Goal: Task Accomplishment & Management: Use online tool/utility

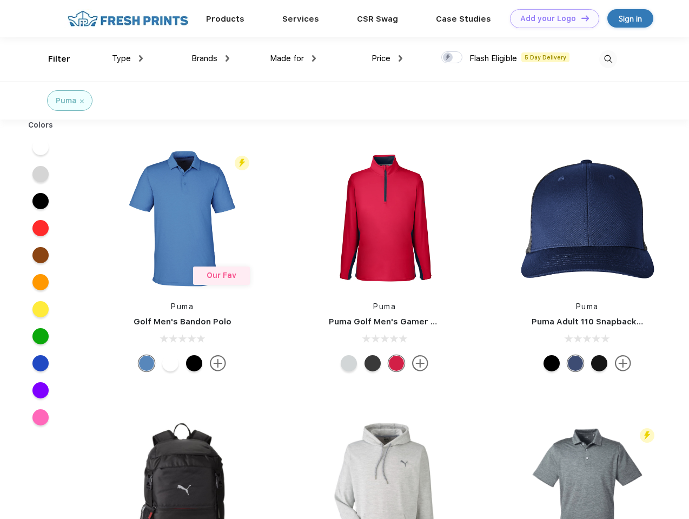
click at [550, 18] on link "Add your Logo Design Tool" at bounding box center [554, 18] width 89 height 19
click at [0, 0] on div "Design Tool" at bounding box center [0, 0] width 0 height 0
click at [580, 18] on link "Add your Logo Design Tool" at bounding box center [554, 18] width 89 height 19
click at [52, 59] on div "Filter" at bounding box center [59, 59] width 22 height 12
click at [128, 58] on span "Type" at bounding box center [121, 59] width 19 height 10
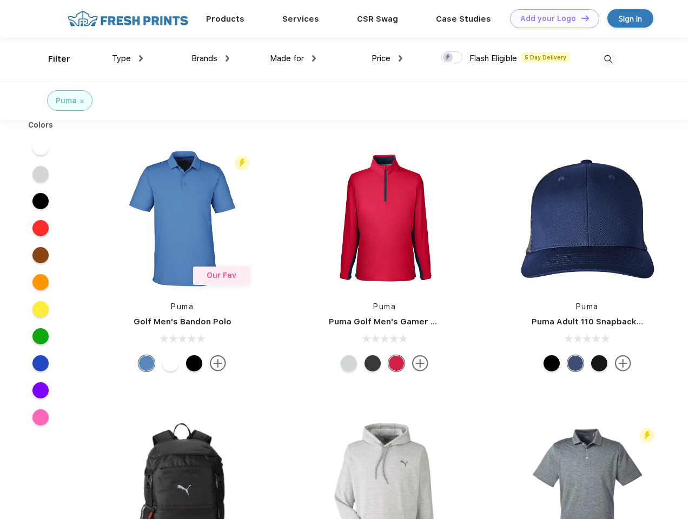
click at [210, 58] on span "Brands" at bounding box center [204, 59] width 26 height 10
click at [293, 58] on span "Made for" at bounding box center [287, 59] width 34 height 10
click at [387, 58] on span "Price" at bounding box center [380, 59] width 19 height 10
click at [452, 58] on div at bounding box center [451, 57] width 21 height 12
click at [448, 58] on input "checkbox" at bounding box center [444, 54] width 7 height 7
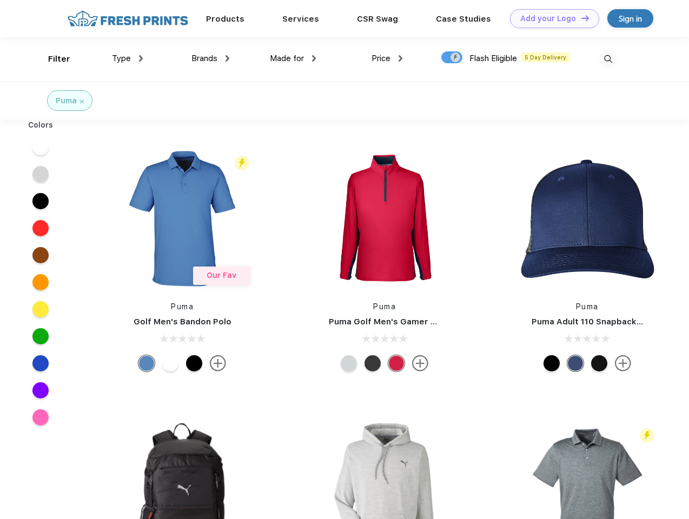
click at [608, 59] on img at bounding box center [608, 59] width 18 height 18
